Goal: Navigation & Orientation: Find specific page/section

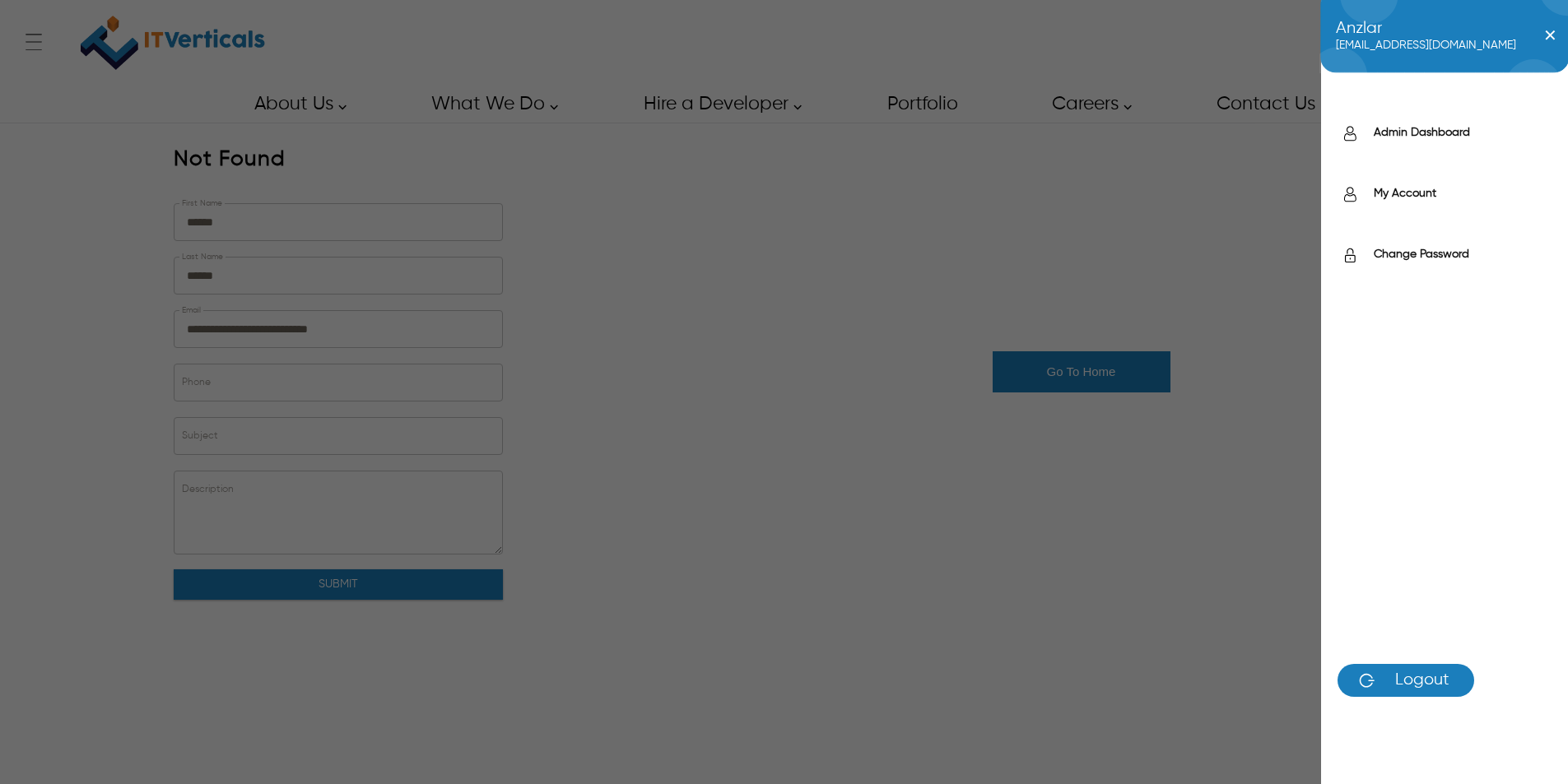
click at [1440, 43] on div "Anzlar anzlar.rehman@itverticals.com ✕ Admin Dashboard My Account Change Passwo…" at bounding box center [1447, 43] width 86 height 33
click at [1430, 136] on label "Admin Dashboard" at bounding box center [1461, 132] width 177 height 17
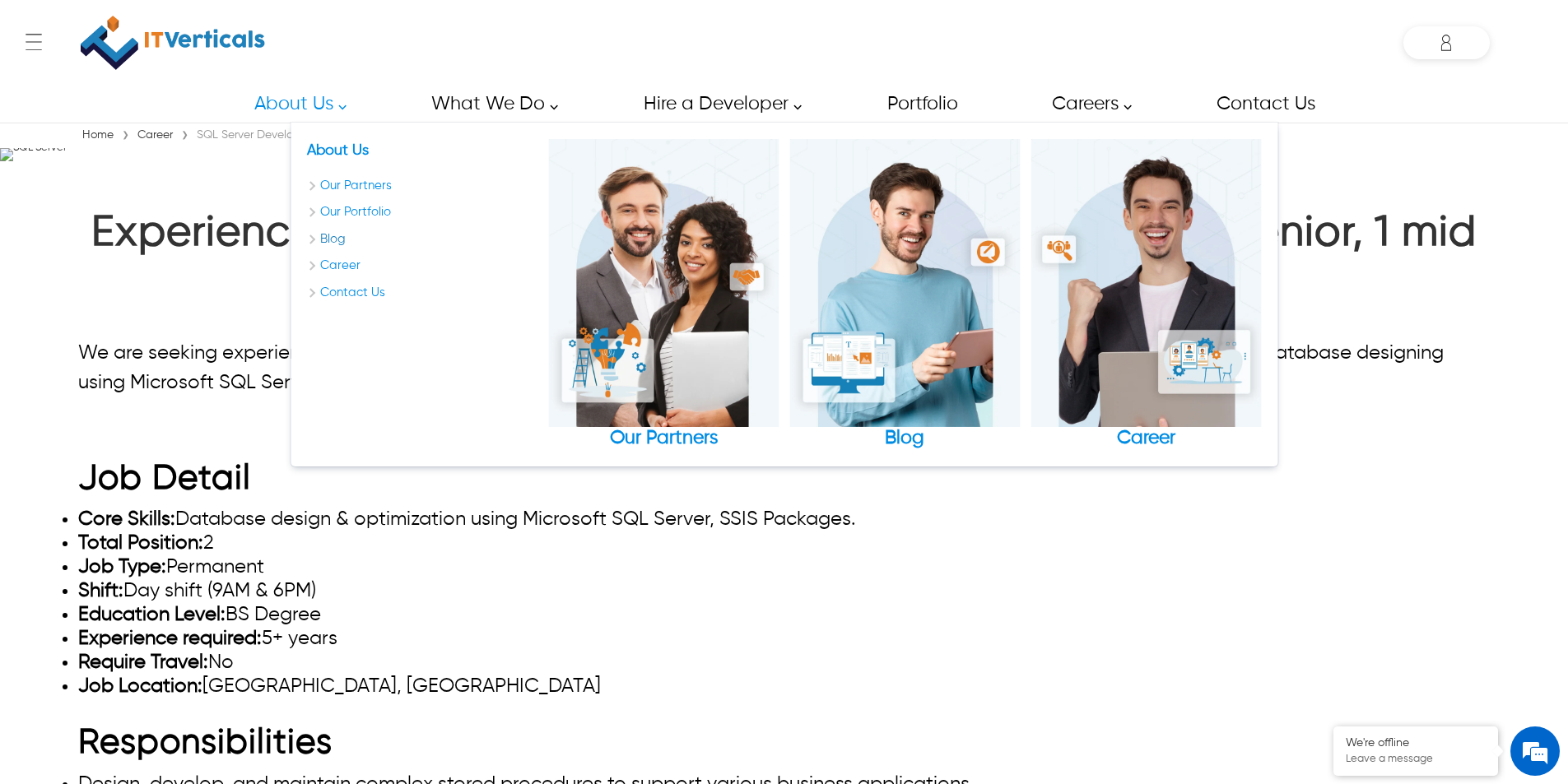
click at [333, 240] on link "Blog" at bounding box center [421, 239] width 230 height 19
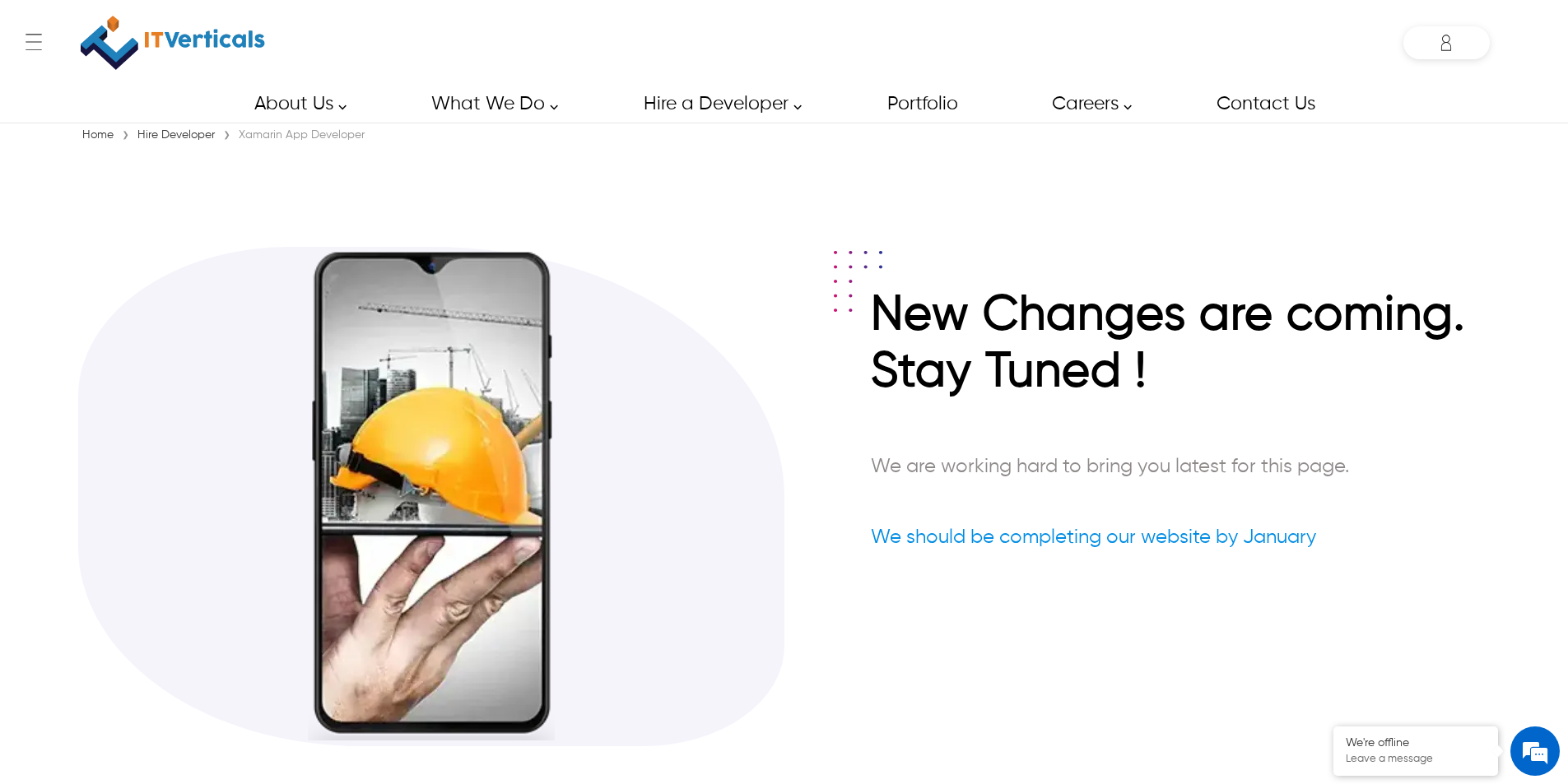
click at [688, 352] on div at bounding box center [431, 496] width 705 height 499
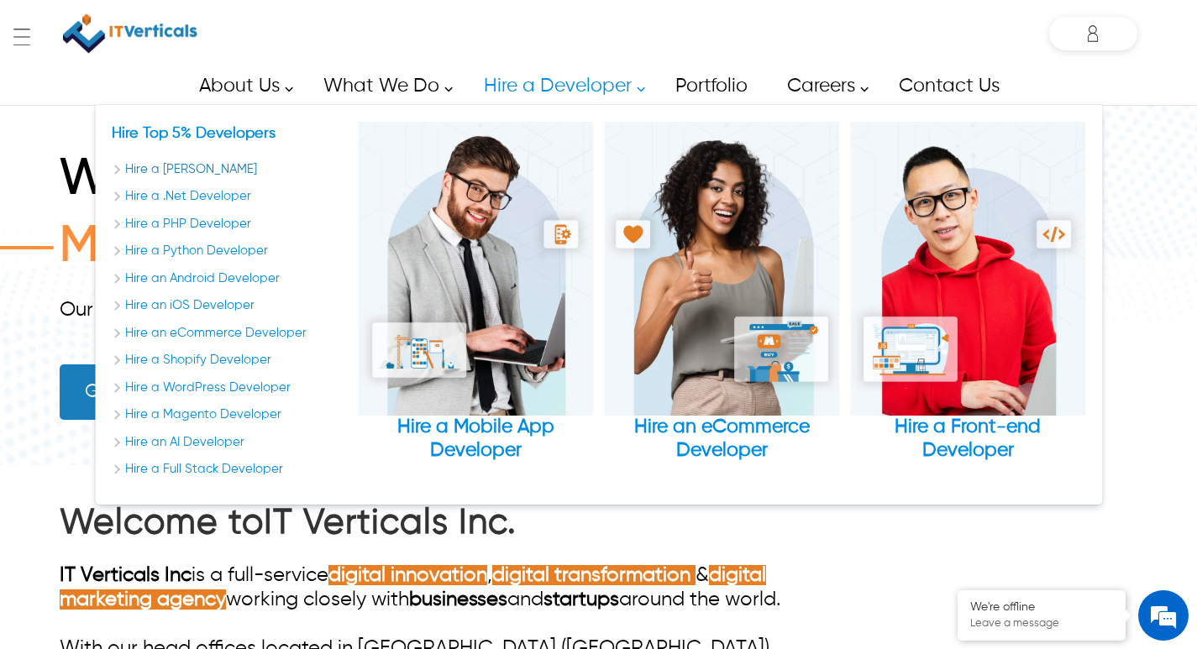
click at [119, 174] on link "Hire a [PERSON_NAME]" at bounding box center [229, 169] width 235 height 19
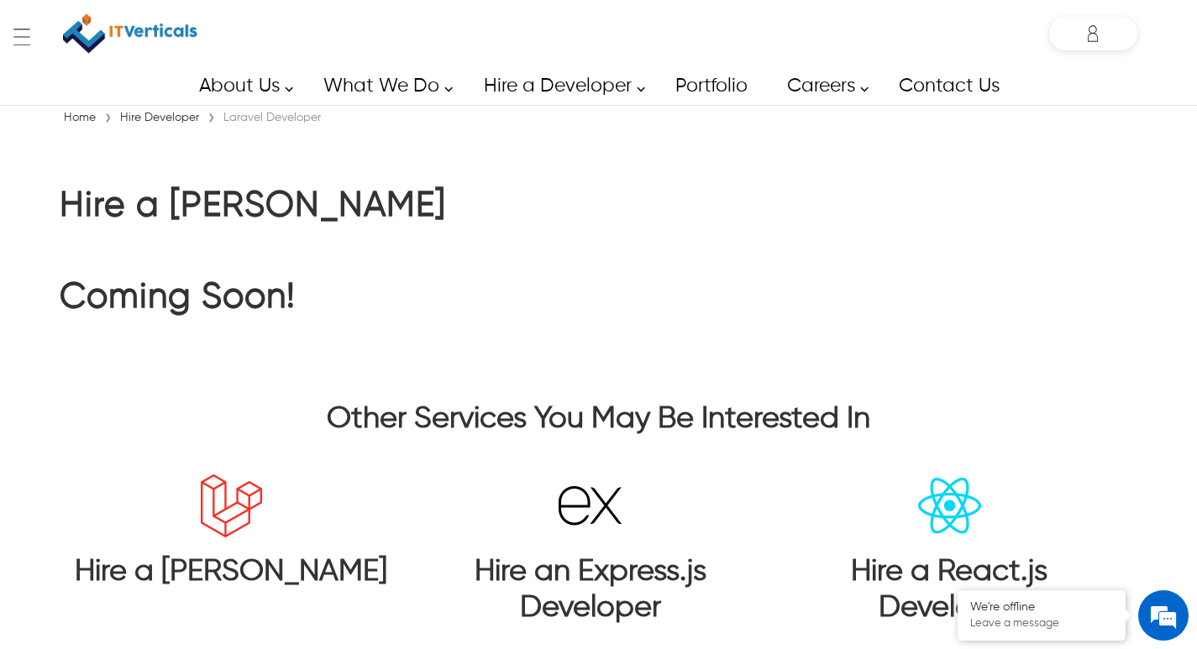
click at [1129, 232] on div "Hire a Laravel Developer Coming Soon!" at bounding box center [599, 252] width 1078 height 243
click at [1002, 213] on div "Hire a Laravel Developer Coming Soon!" at bounding box center [599, 252] width 1078 height 243
